Goal: Task Accomplishment & Management: Use online tool/utility

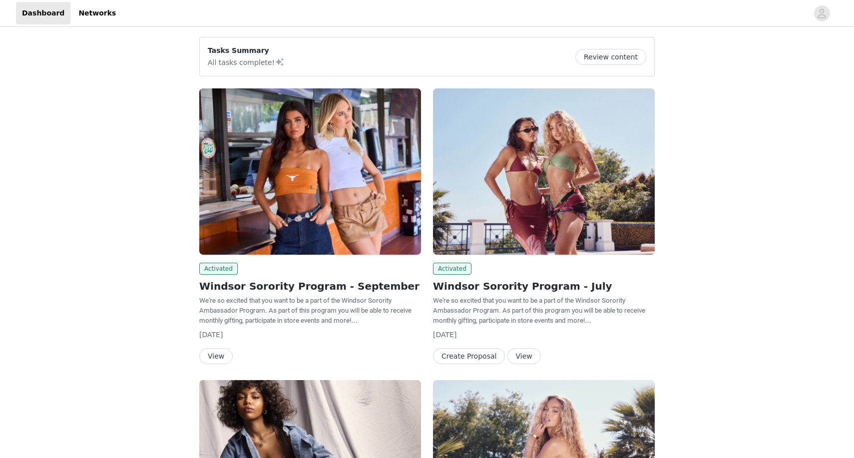
click at [211, 357] on button "View" at bounding box center [215, 356] width 33 height 16
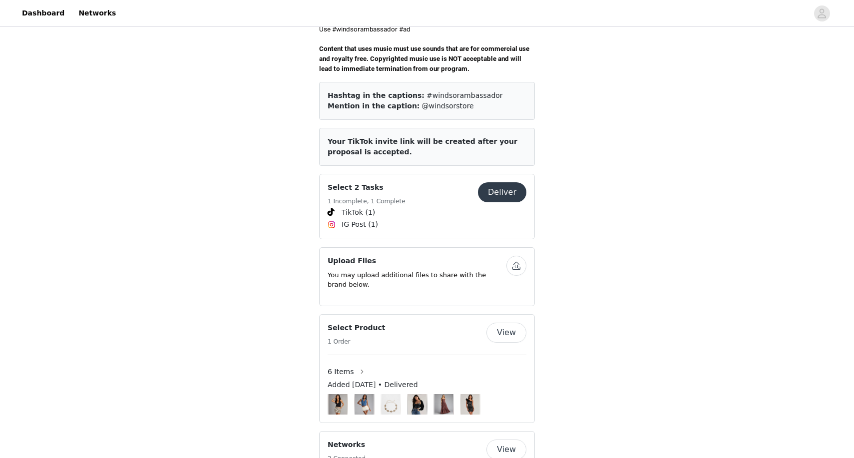
scroll to position [362, 0]
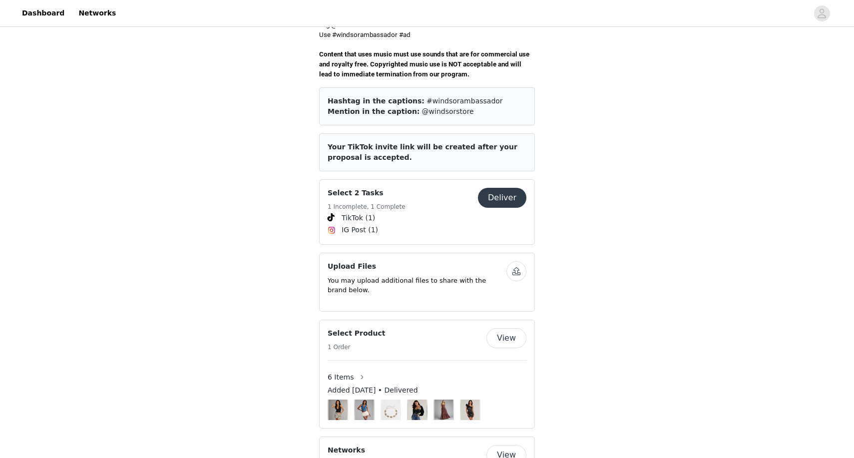
click at [501, 188] on button "Deliver" at bounding box center [502, 198] width 48 height 20
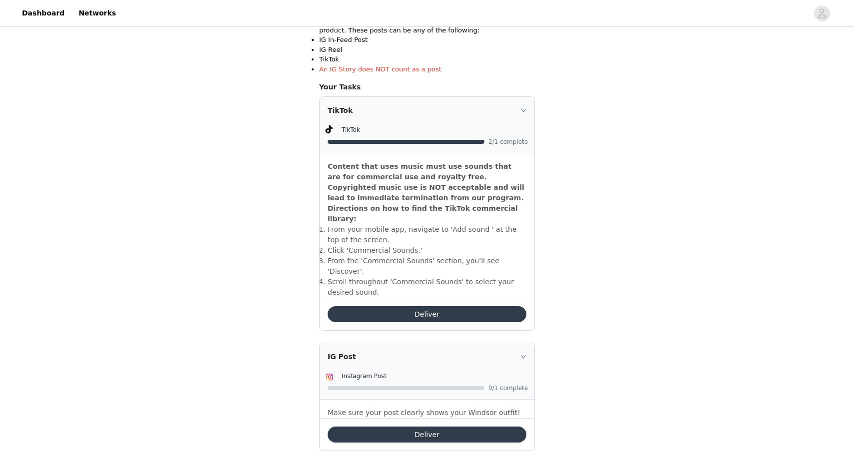
scroll to position [238, 0]
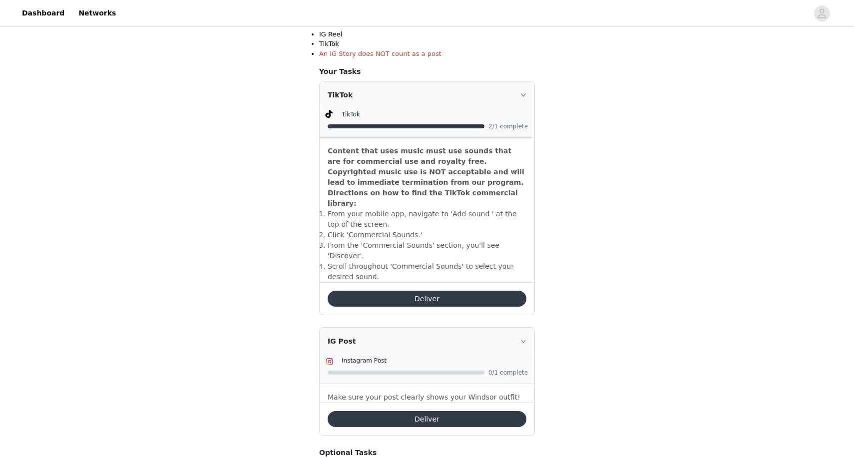
click at [357, 291] on button "Deliver" at bounding box center [426, 299] width 199 height 16
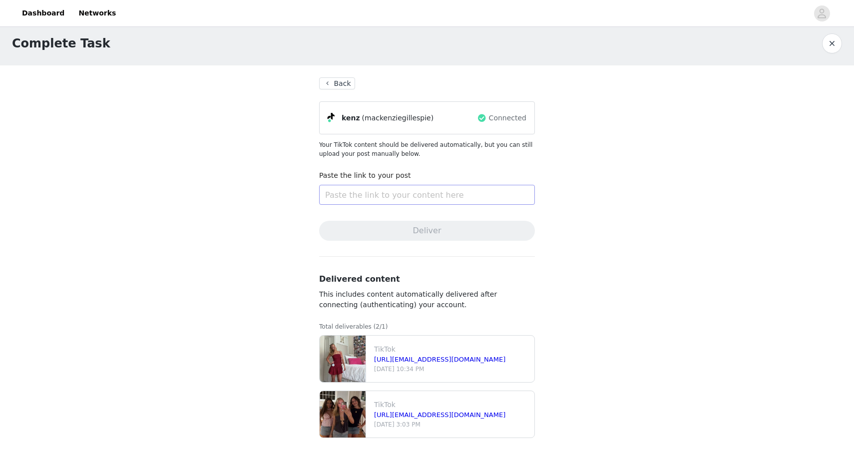
scroll to position [7, 0]
click at [334, 81] on button "Back" at bounding box center [337, 83] width 36 height 12
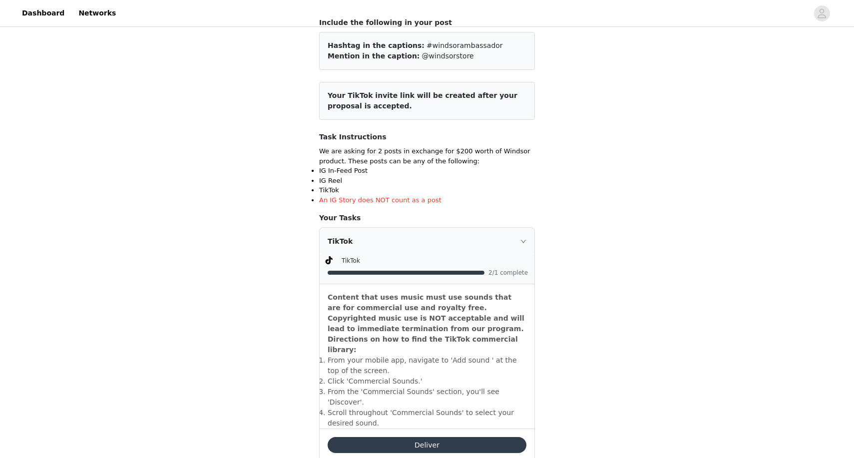
scroll to position [91, 0]
